Goal: Task Accomplishment & Management: Use online tool/utility

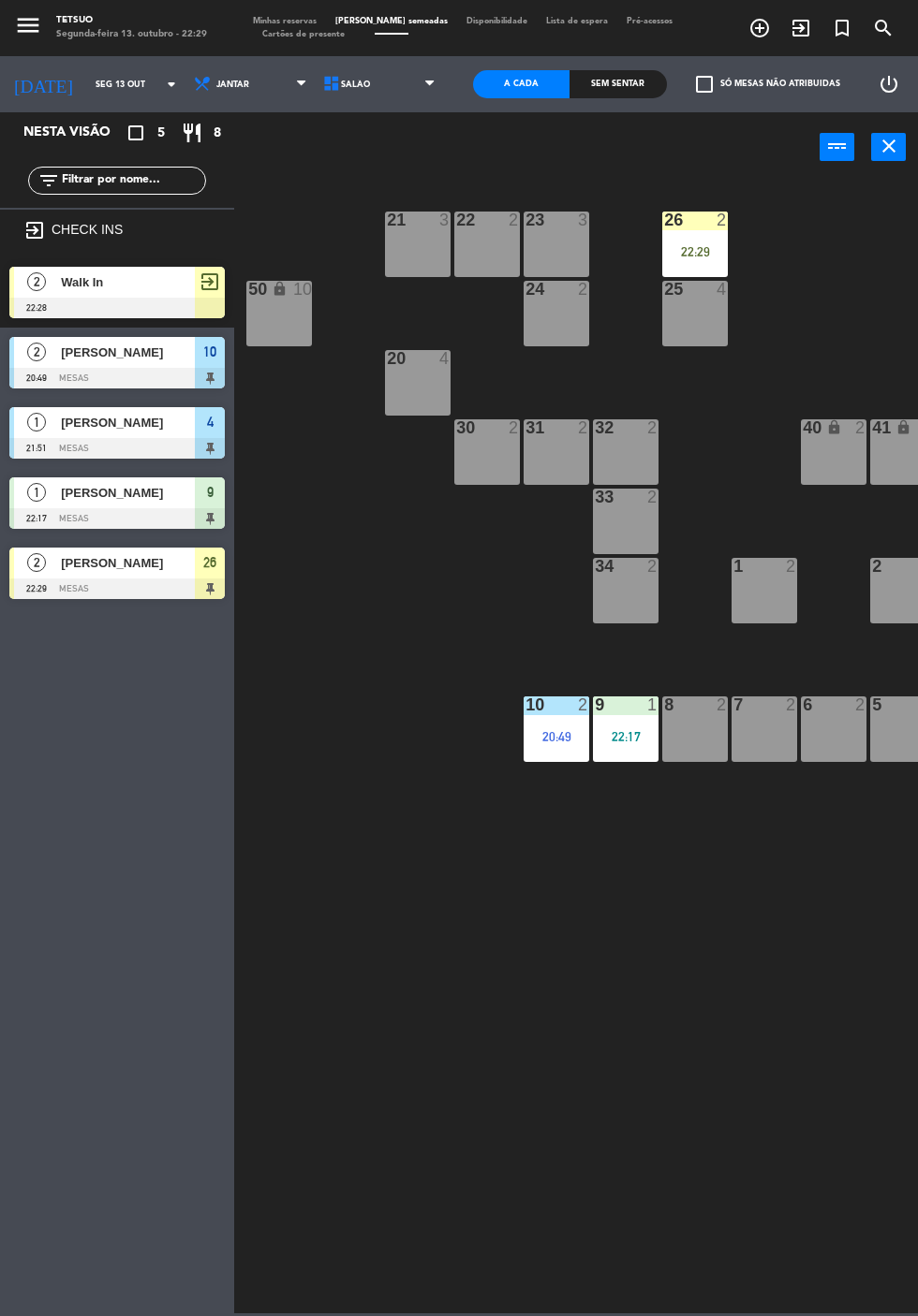
click at [135, 575] on div "[PERSON_NAME]" at bounding box center [126, 563] width 136 height 31
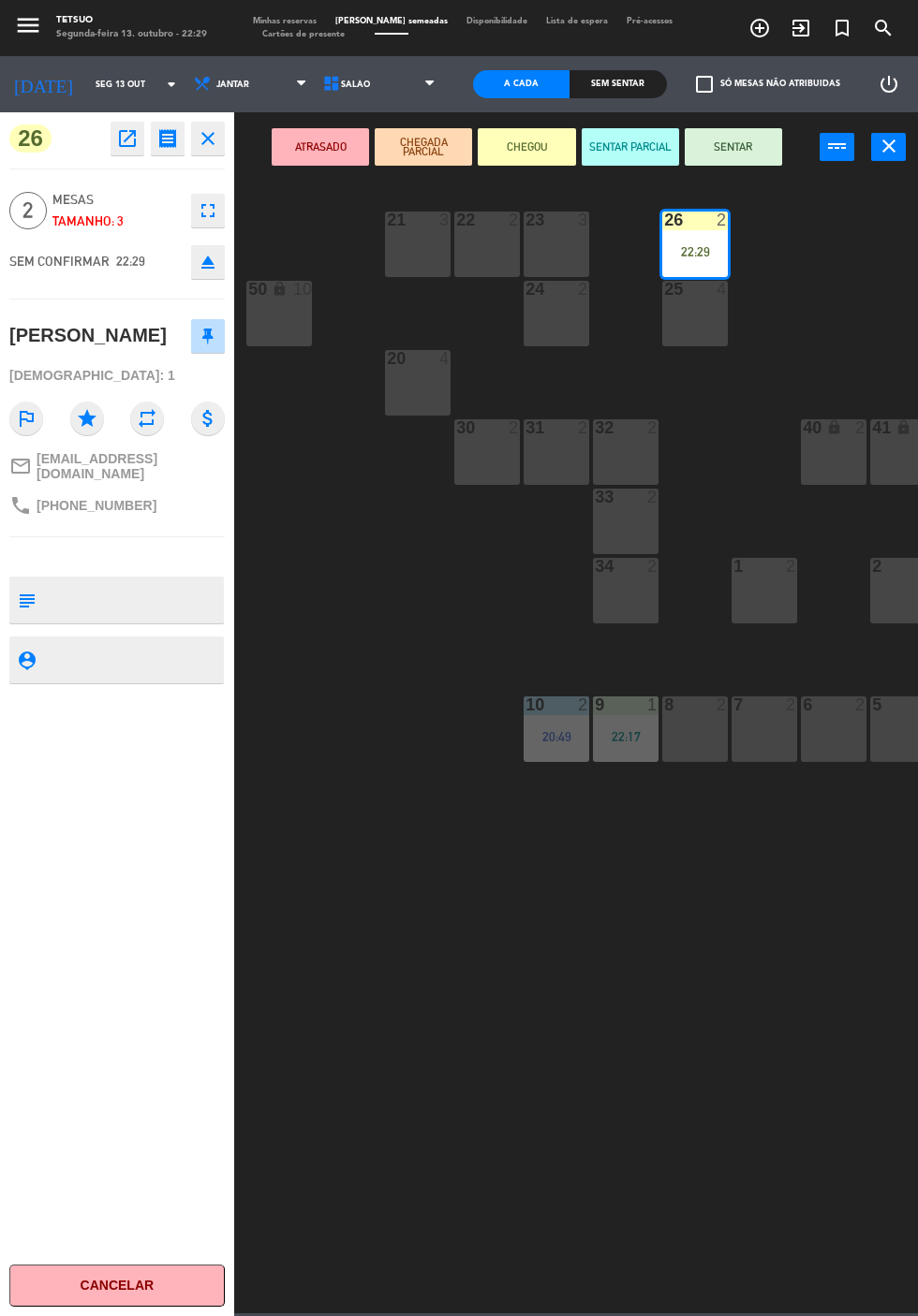
click at [756, 158] on button "SENTAR" at bounding box center [733, 146] width 97 height 37
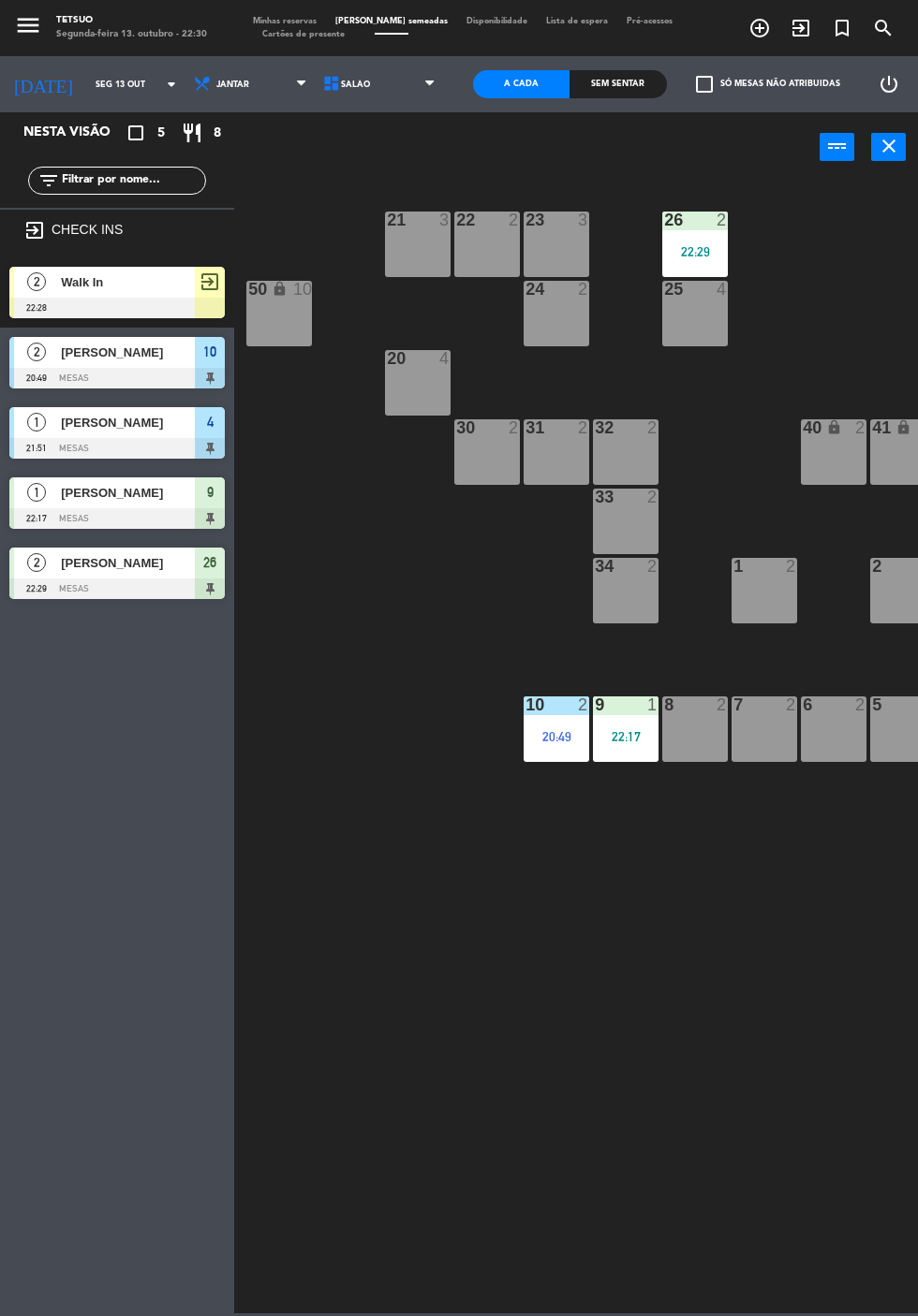
click at [120, 287] on span "Walk In" at bounding box center [127, 282] width 134 height 20
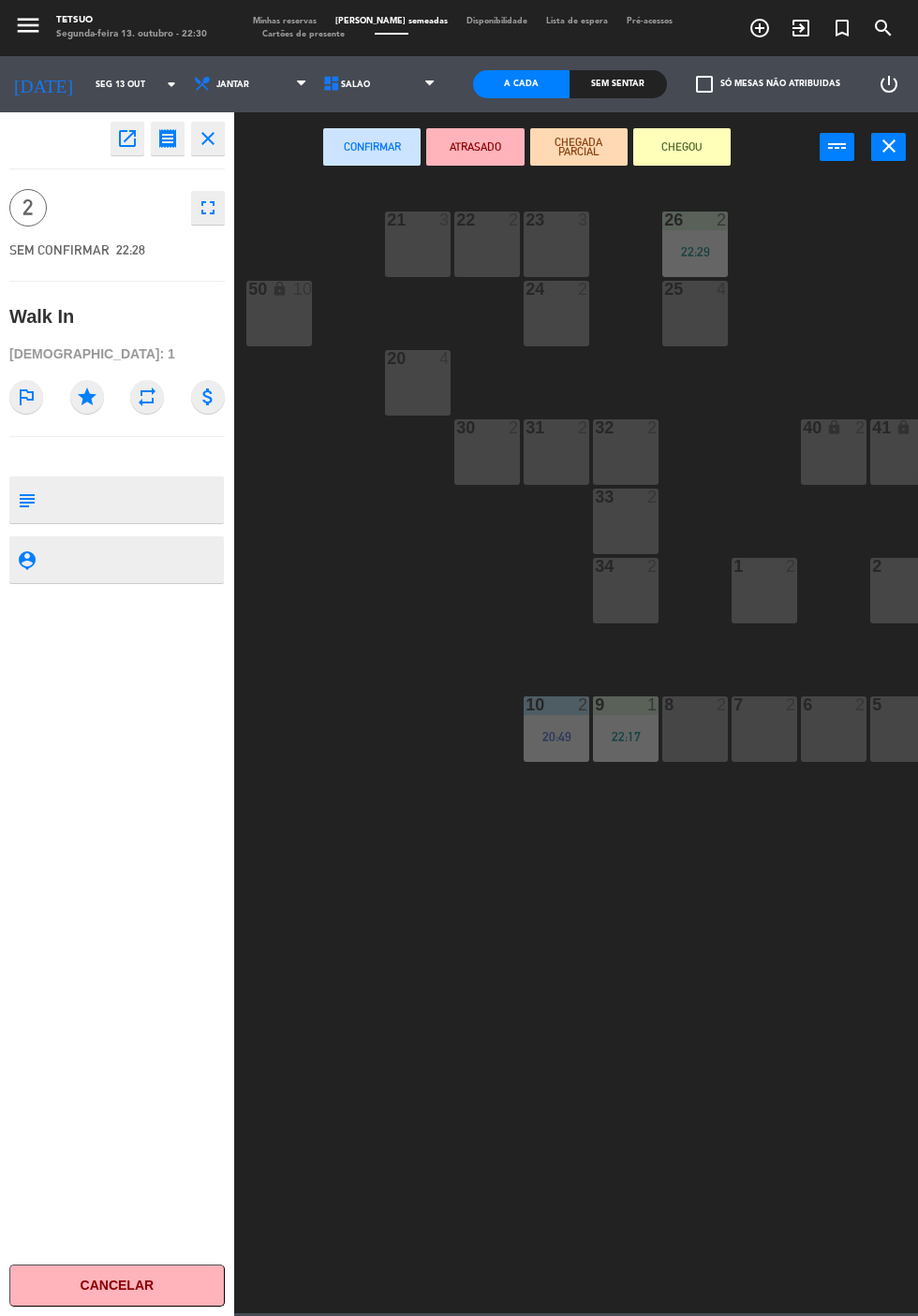
click at [131, 150] on button "open_in_new" at bounding box center [126, 138] width 33 height 33
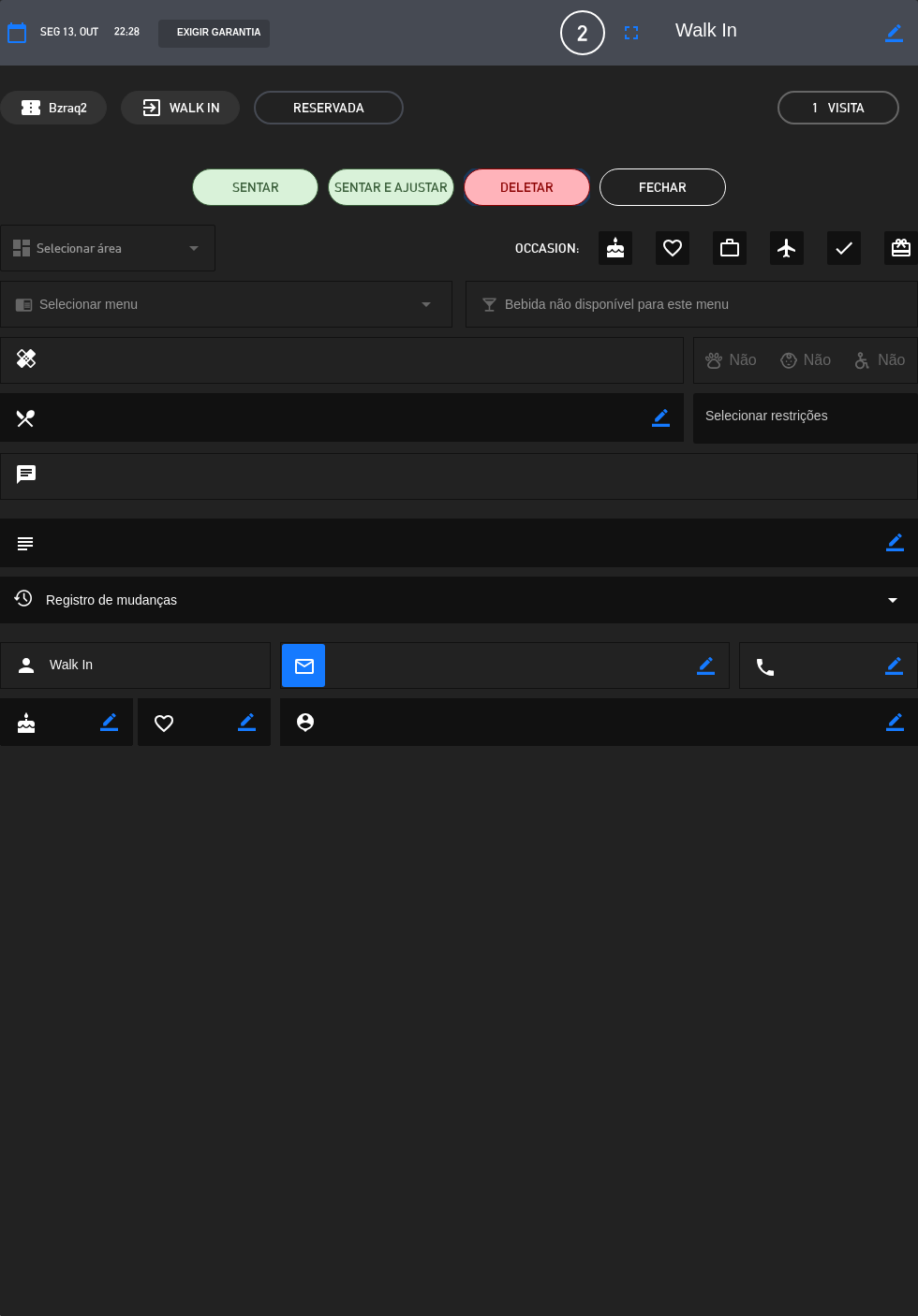
click at [528, 194] on button "DELETAR" at bounding box center [526, 186] width 126 height 37
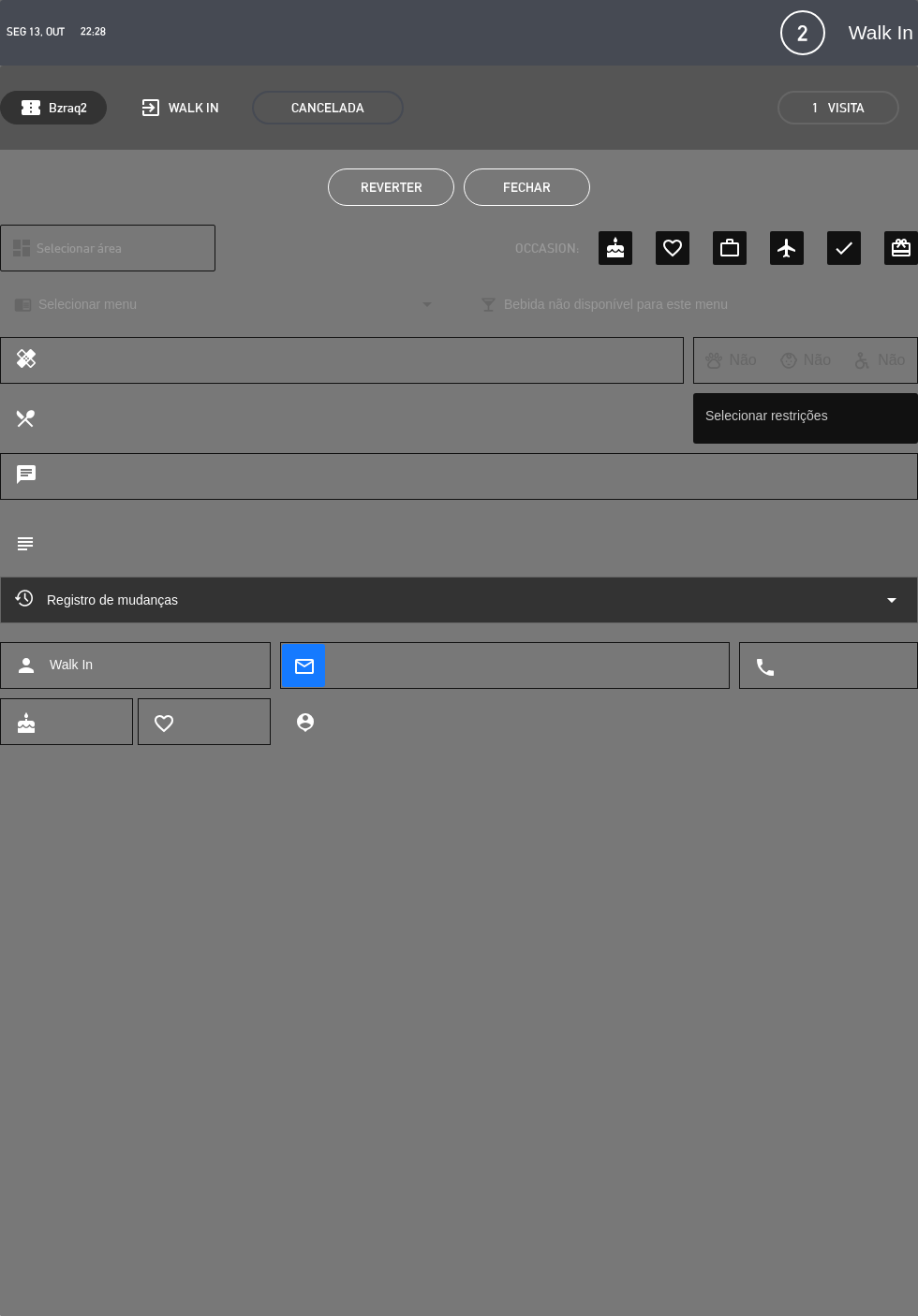
click at [554, 194] on button "Fechar" at bounding box center [526, 186] width 126 height 37
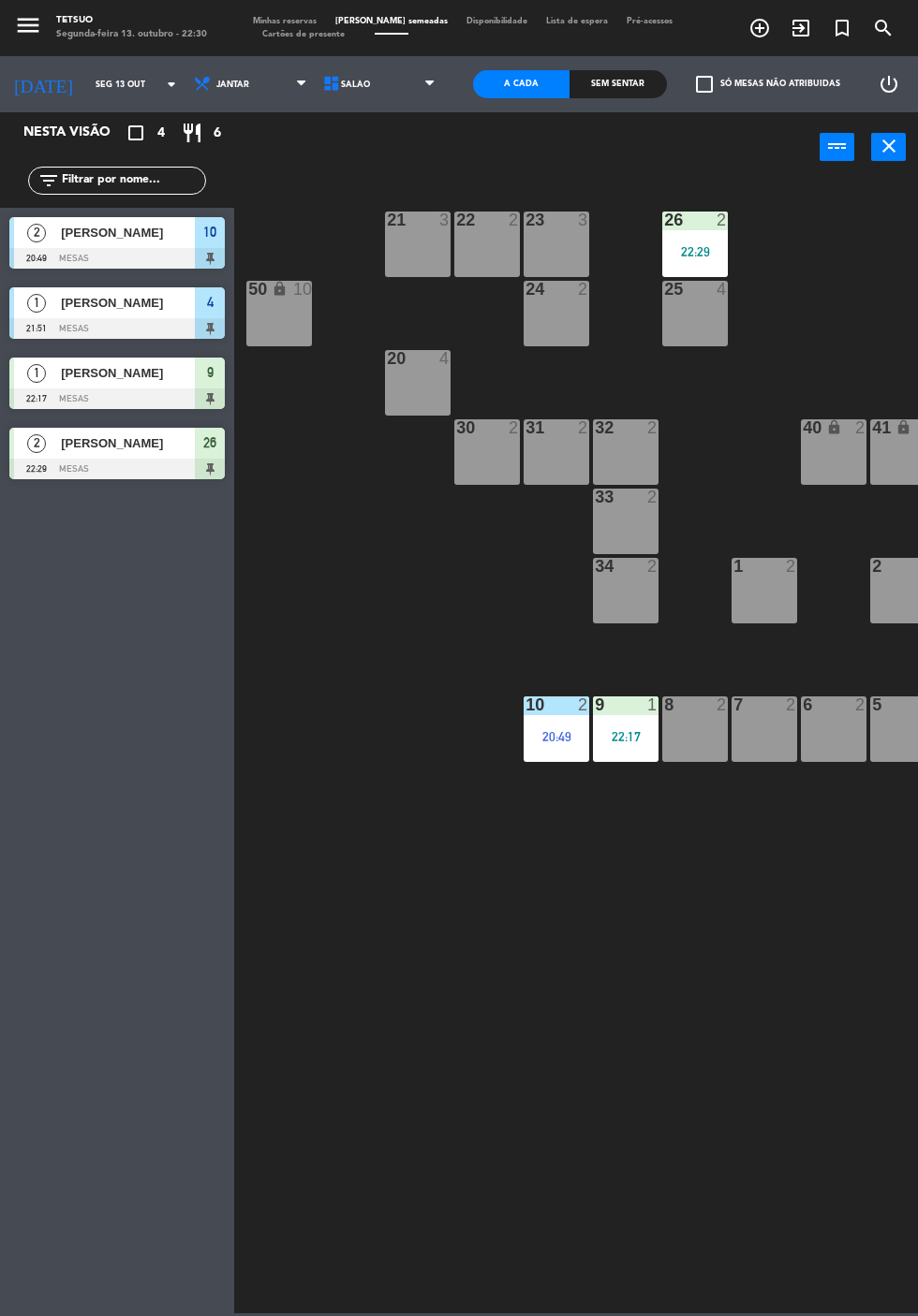
click at [511, 964] on div "21 3 22 2 23 3 26 2 22:29 44 lock 4 24 2 25 4 43 lock 4 50 lock 10 20 4 40 lock…" at bounding box center [580, 746] width 674 height 1135
click at [103, 393] on div at bounding box center [117, 399] width 216 height 21
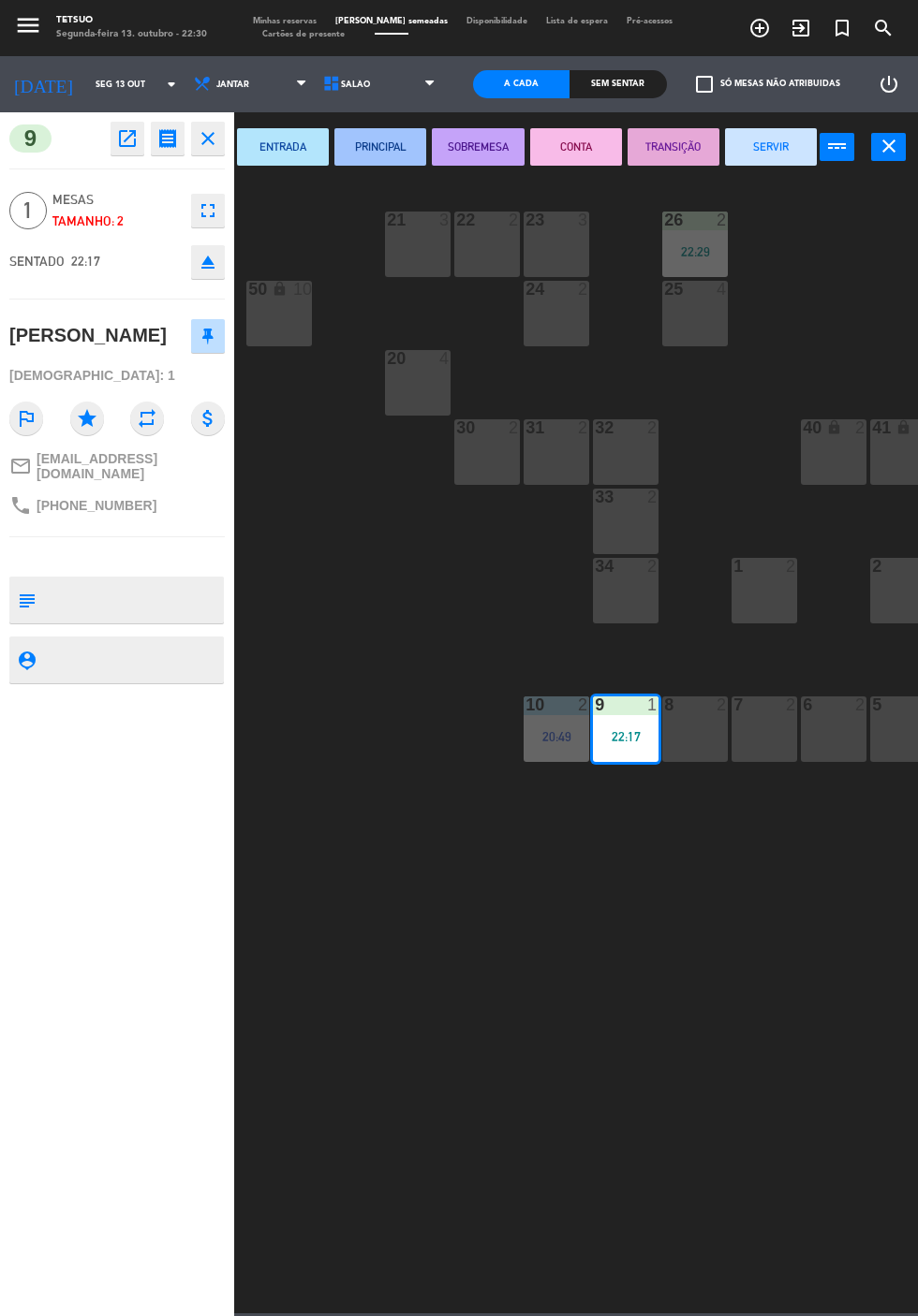
click at [277, 158] on button "ENTRADA" at bounding box center [282, 146] width 92 height 37
